Goal: Transaction & Acquisition: Purchase product/service

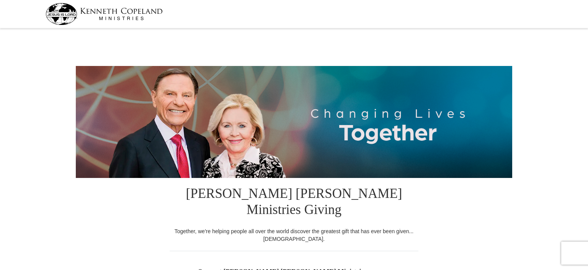
select select "MN"
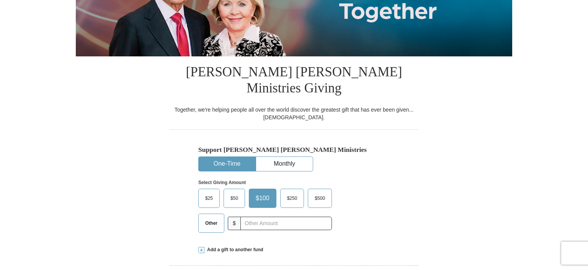
click at [213, 217] on span "Other" at bounding box center [211, 222] width 20 height 11
click at [0, 0] on input "Other" at bounding box center [0, 0] width 0 height 0
click at [201, 247] on span at bounding box center [201, 250] width 6 height 6
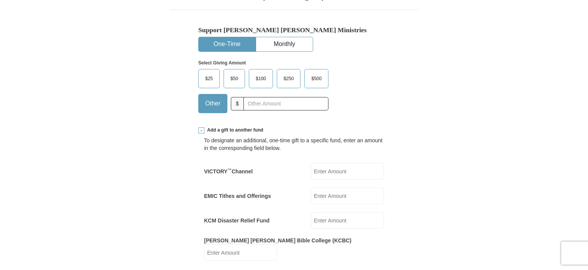
scroll to position [283, 0]
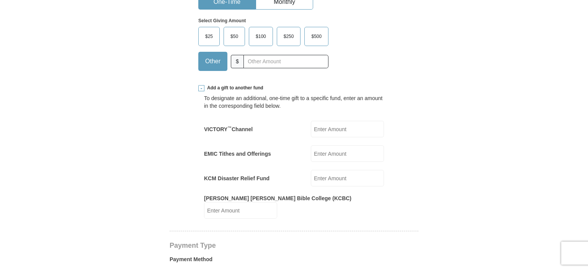
click at [332, 145] on input "EMIC Tithes and Offerings" at bounding box center [347, 153] width 73 height 16
type input "160.00"
click at [333, 170] on input "KCM Disaster Relief Fund" at bounding box center [347, 178] width 73 height 16
type input "5."
click at [277, 202] on input "[PERSON_NAME] [PERSON_NAME] Bible College (KCBC)" at bounding box center [240, 210] width 73 height 16
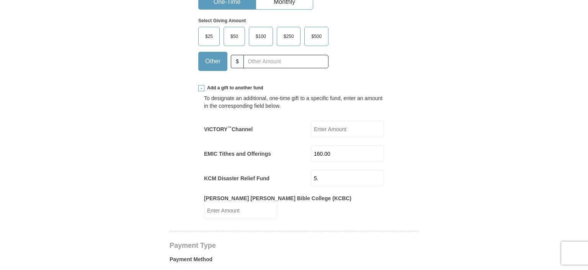
click at [277, 202] on input "[PERSON_NAME] [PERSON_NAME] Bible College (KCBC)" at bounding box center [240, 210] width 73 height 16
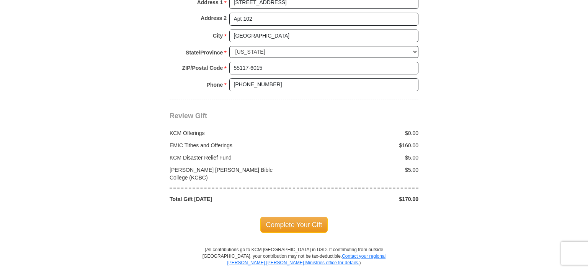
scroll to position [809, 0]
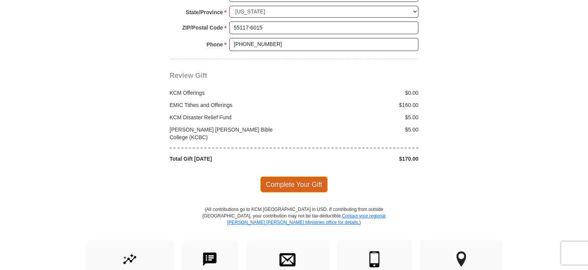
type input "5.0"
click at [302, 176] on span "Complete Your Gift" at bounding box center [294, 184] width 68 height 16
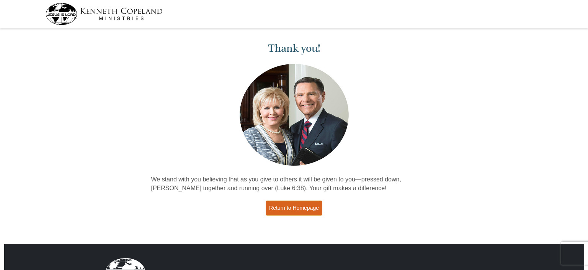
click at [291, 205] on link "Return to Homepage" at bounding box center [294, 207] width 57 height 15
